Goal: Information Seeking & Learning: Learn about a topic

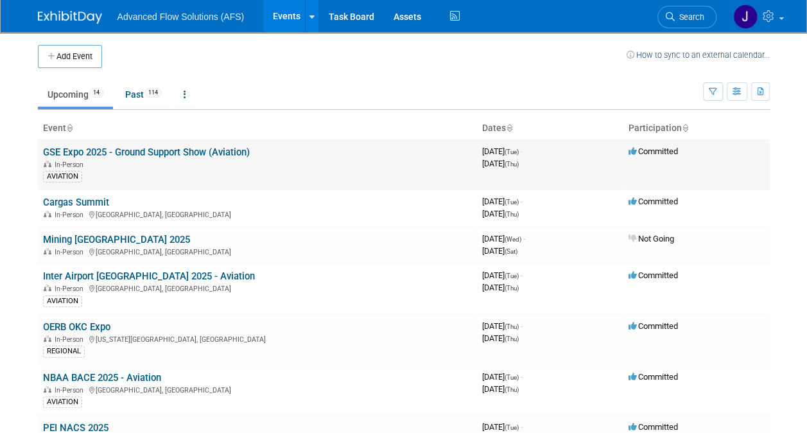
click at [157, 150] on link "GSE Expo 2025 - Ground Support Show (Aviation)" at bounding box center [146, 152] width 207 height 12
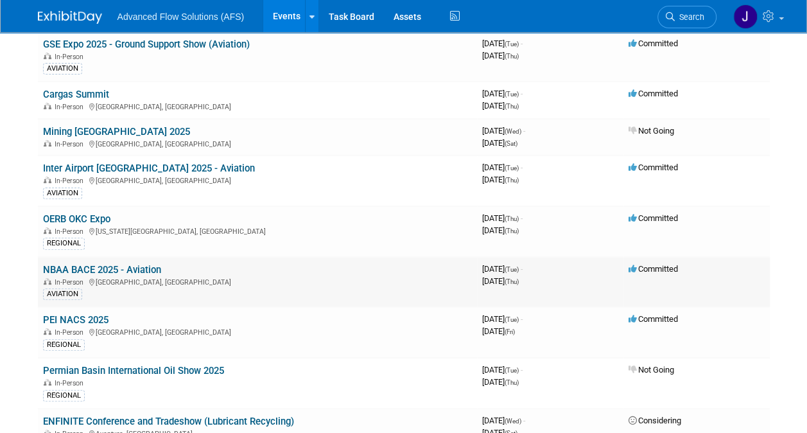
scroll to position [128, 0]
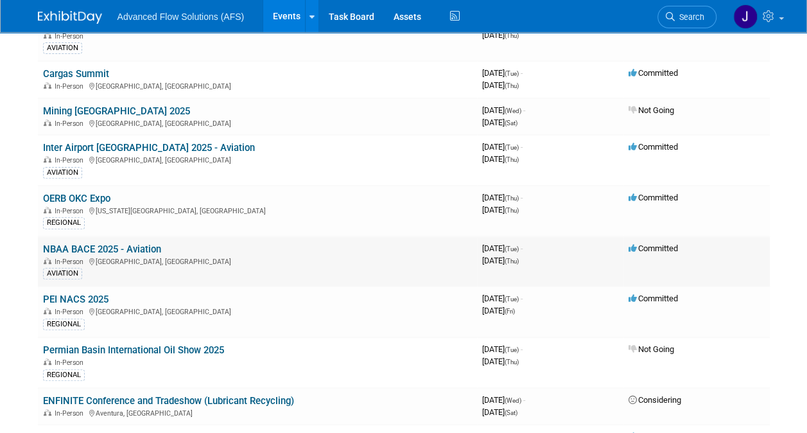
click at [144, 245] on link "NBAA BACE 2025 - Aviation" at bounding box center [102, 249] width 118 height 12
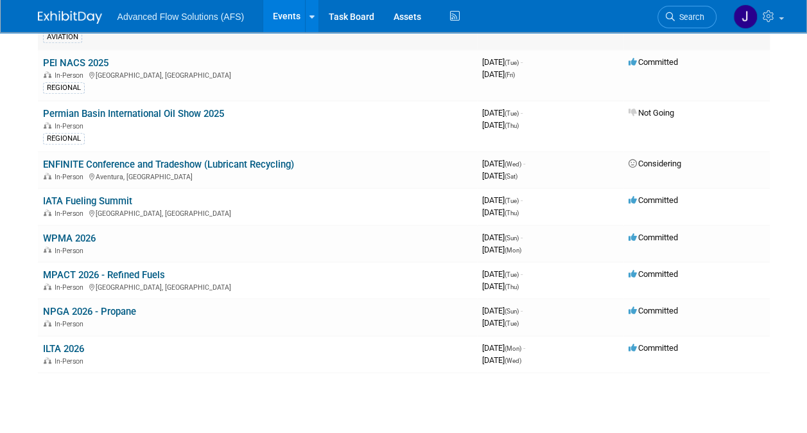
scroll to position [385, 0]
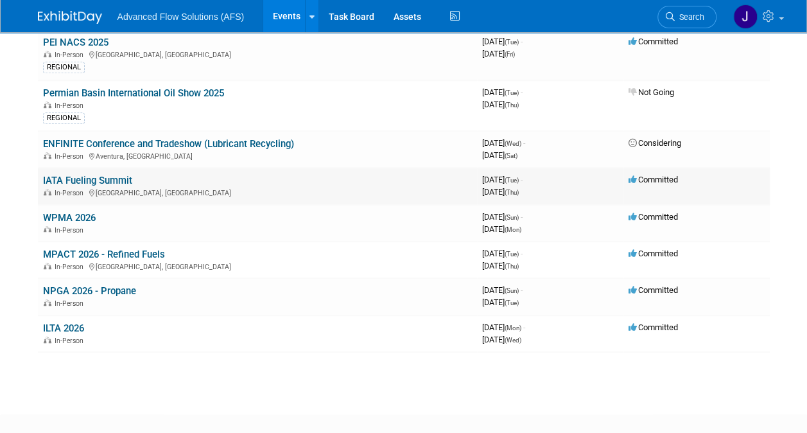
click at [100, 180] on link "IATA Fueling Summit" at bounding box center [87, 181] width 89 height 12
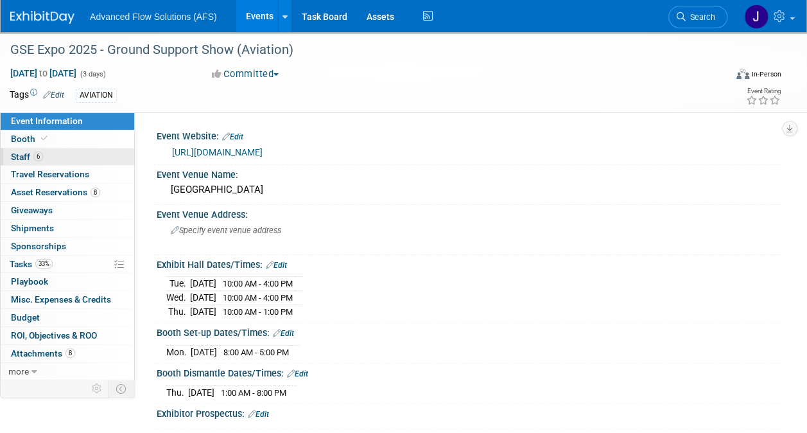
click at [41, 155] on span "6" at bounding box center [38, 156] width 10 height 10
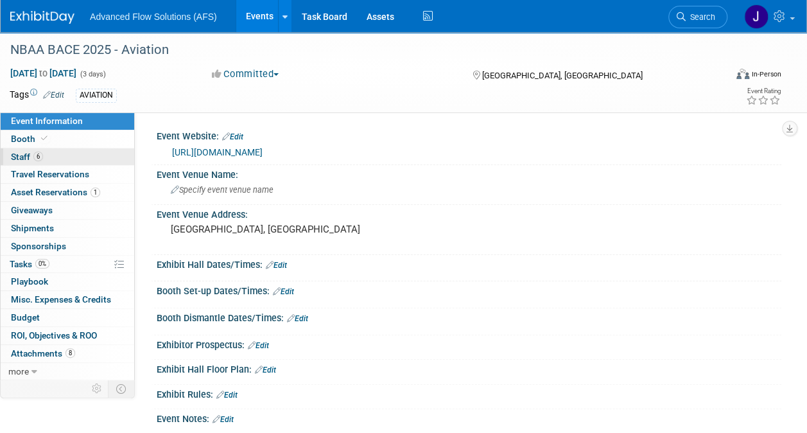
click at [36, 157] on span "6" at bounding box center [38, 156] width 10 height 10
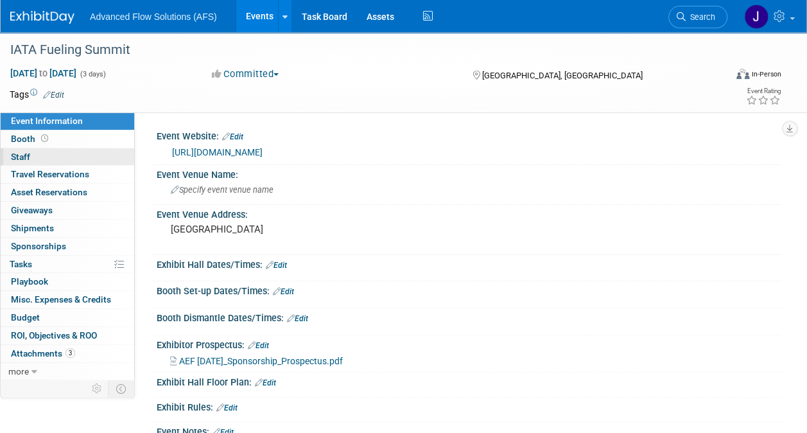
click at [28, 156] on span "Staff 0" at bounding box center [20, 156] width 19 height 10
